Goal: Find specific page/section: Find specific page/section

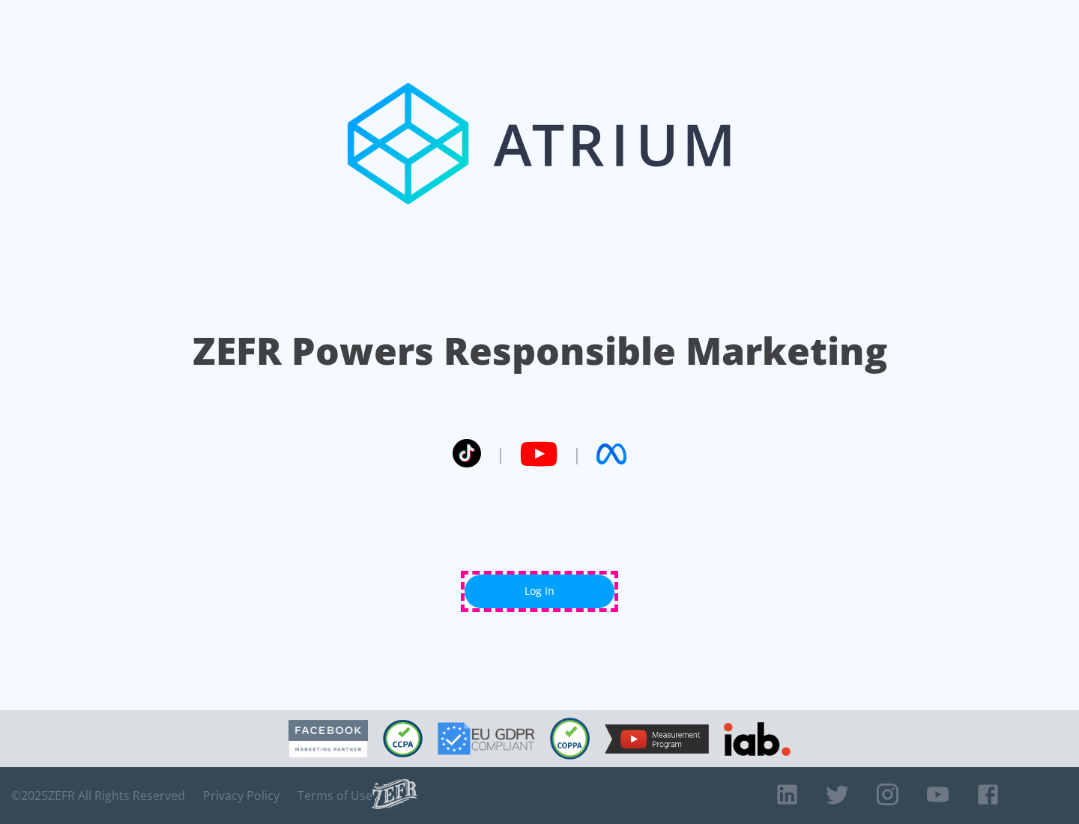
click at [540, 591] on link "Log In" at bounding box center [540, 592] width 150 height 34
